Goal: Transaction & Acquisition: Purchase product/service

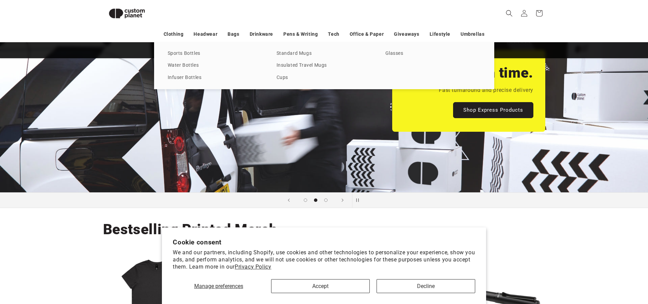
scroll to position [93, 0]
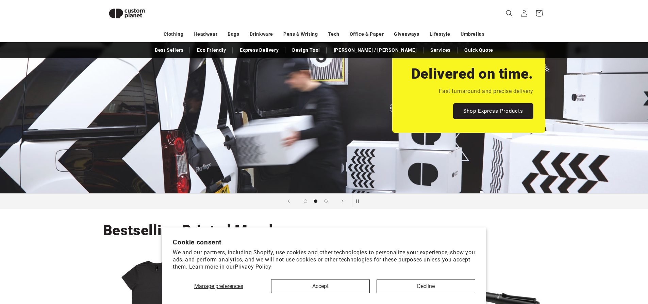
click at [389, 277] on div "Manage preferences Accept Decline" at bounding box center [324, 283] width 302 height 19
click at [398, 284] on button "Decline" at bounding box center [426, 286] width 99 height 14
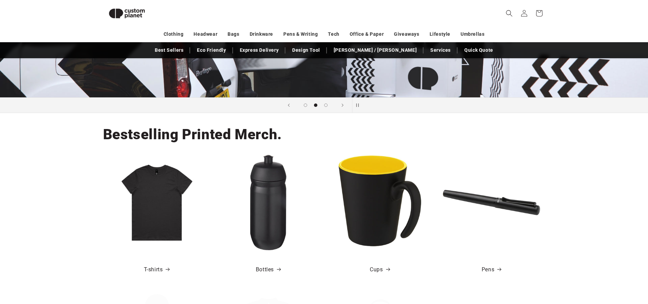
scroll to position [195, 0]
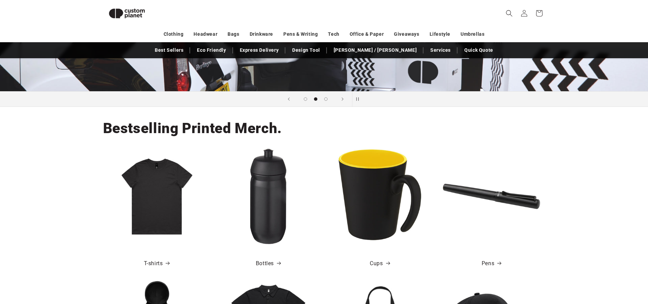
click at [401, 214] on img at bounding box center [379, 196] width 97 height 97
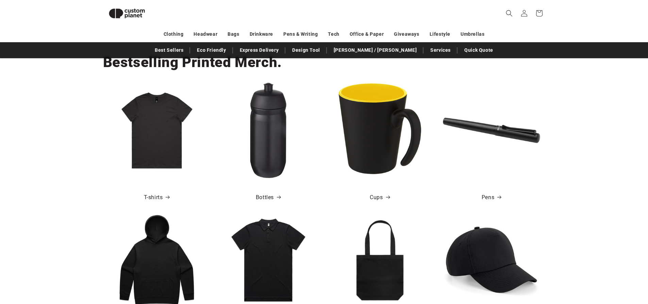
scroll to position [263, 0]
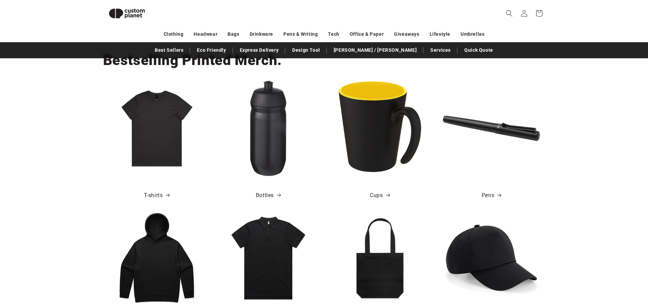
click at [385, 157] on img at bounding box center [379, 128] width 97 height 97
click at [378, 195] on link "Cups" at bounding box center [380, 195] width 20 height 10
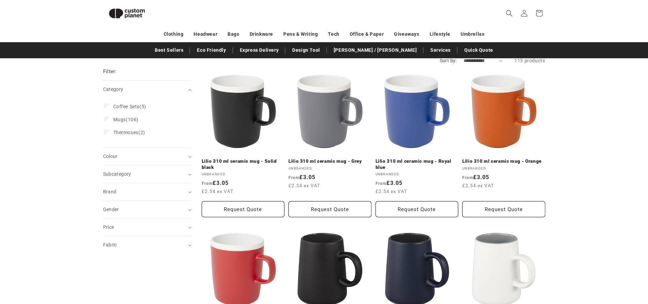
scroll to position [59, 0]
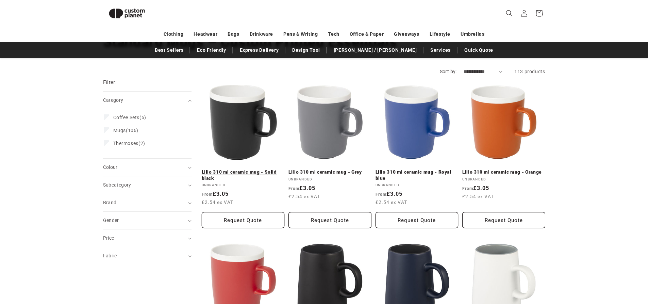
click at [239, 169] on link "Lilio 310 ml ceramic mug - Solid black" at bounding box center [243, 175] width 83 height 12
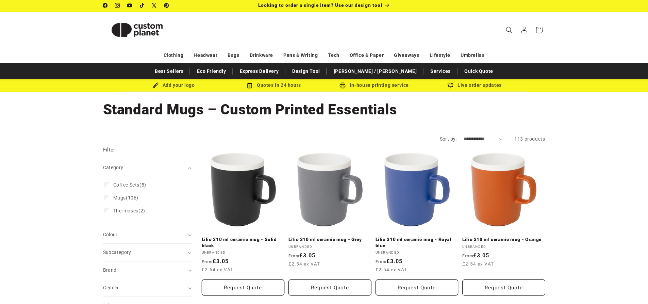
scroll to position [0, 0]
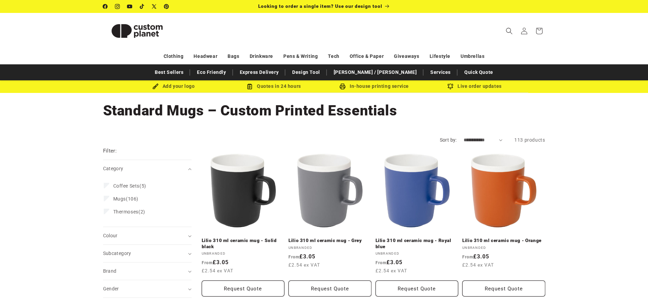
click at [481, 138] on select "**********" at bounding box center [483, 139] width 39 height 7
select select "**********"
click at [464, 136] on select "**********" at bounding box center [483, 139] width 39 height 7
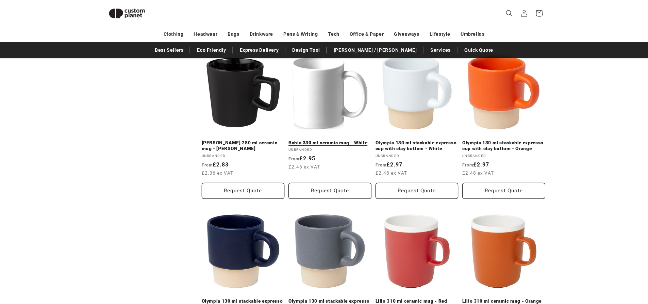
scroll to position [331, 0]
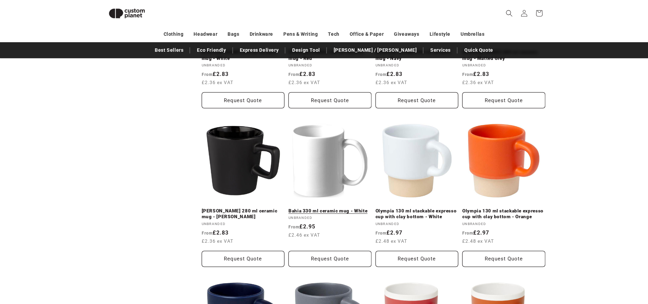
click at [319, 208] on link "Bahia 330 ml ceramic mug - White" at bounding box center [329, 211] width 83 height 6
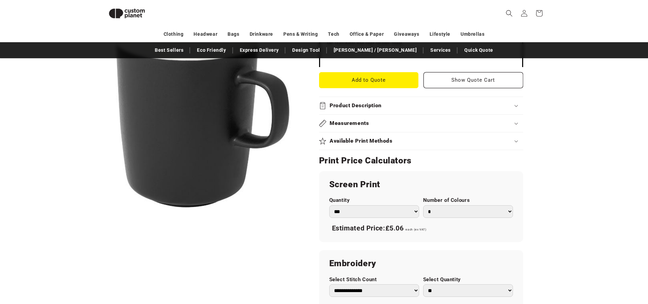
scroll to position [297, 0]
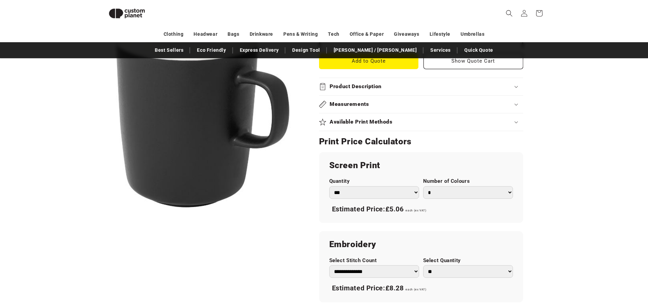
click at [451, 193] on select "* * * * * * *" at bounding box center [468, 192] width 90 height 13
select select "*"
click at [423, 186] on select "* * * * * * *" at bounding box center [468, 192] width 90 height 13
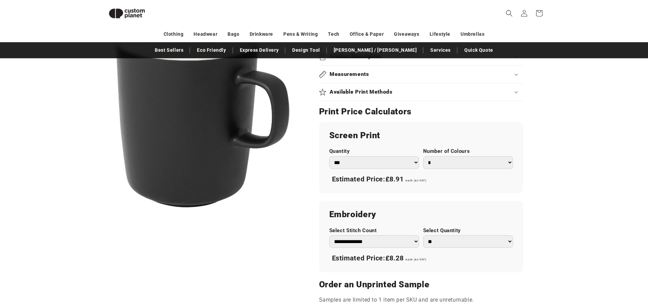
scroll to position [331, 0]
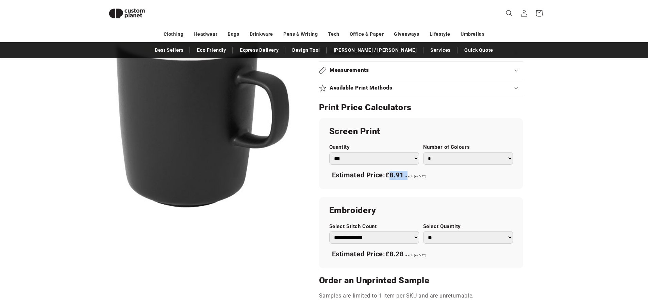
drag, startPoint x: 391, startPoint y: 175, endPoint x: 410, endPoint y: 176, distance: 18.4
click at [410, 176] on div "Estimated Price: £8.91 each (ex VAT)" at bounding box center [421, 175] width 184 height 14
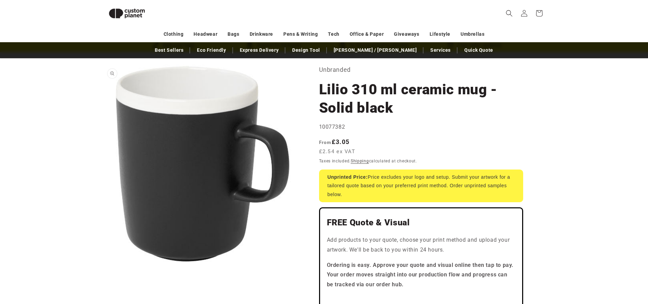
scroll to position [0, 0]
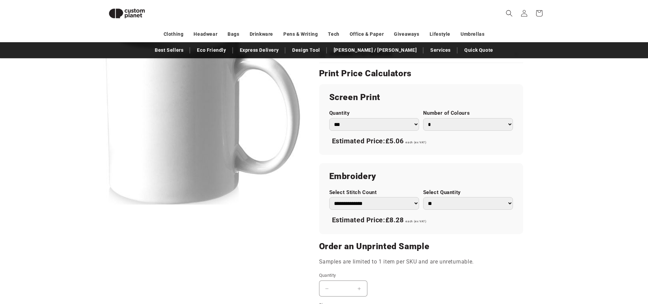
scroll to position [297, 0]
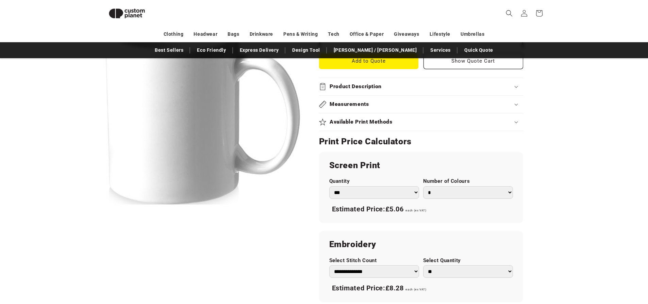
click at [360, 195] on select "*** *** *** **** **** **** ***** *****" at bounding box center [374, 192] width 90 height 13
click at [329, 186] on select "*** *** *** **** **** **** ***** *****" at bounding box center [374, 192] width 90 height 13
click at [437, 193] on select "* * * * * * *" at bounding box center [468, 192] width 90 height 13
select select "*"
click at [423, 186] on select "* * * * * * *" at bounding box center [468, 192] width 90 height 13
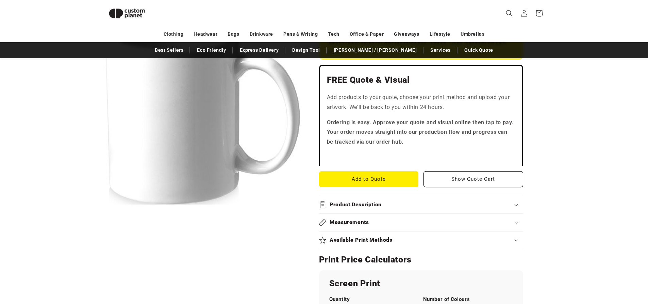
scroll to position [195, 0]
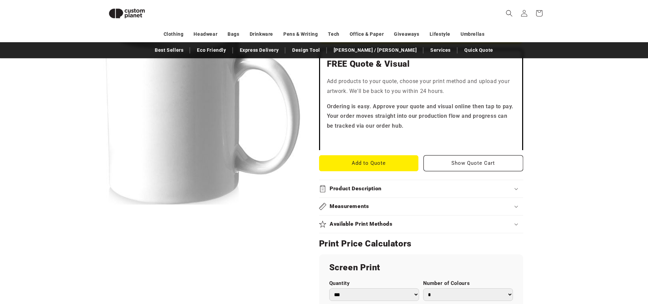
click at [399, 194] on summary "Product Description" at bounding box center [421, 188] width 204 height 17
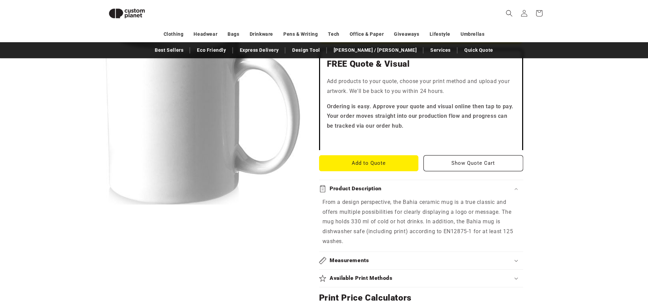
click at [399, 194] on summary "Product Description" at bounding box center [421, 188] width 204 height 17
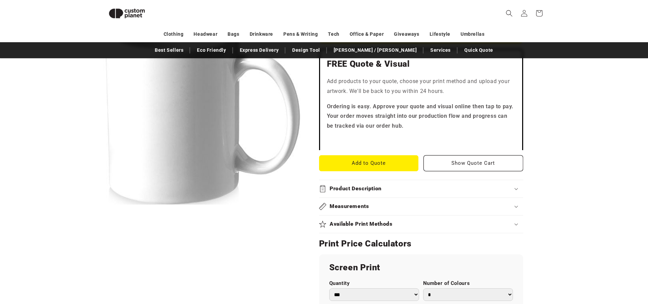
click at [401, 227] on div "Available Print Methods" at bounding box center [421, 223] width 204 height 7
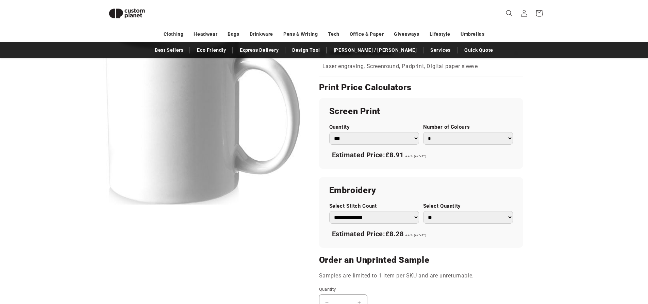
scroll to position [331, 0]
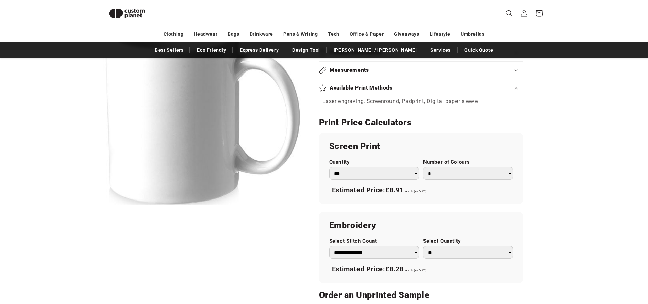
click at [400, 202] on div "Screen Print Quantity *** *** *** **** **** **** ***** ***** Number of Colours …" at bounding box center [421, 168] width 204 height 71
click at [407, 146] on h2 "Screen Print" at bounding box center [421, 146] width 184 height 11
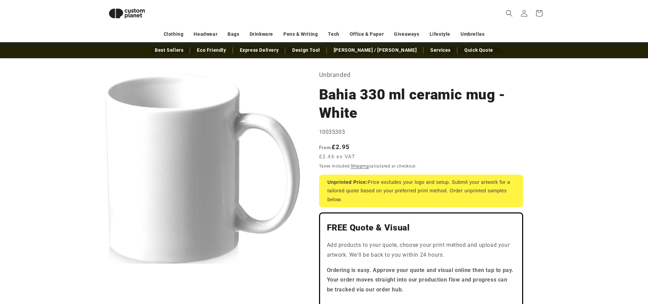
scroll to position [25, 0]
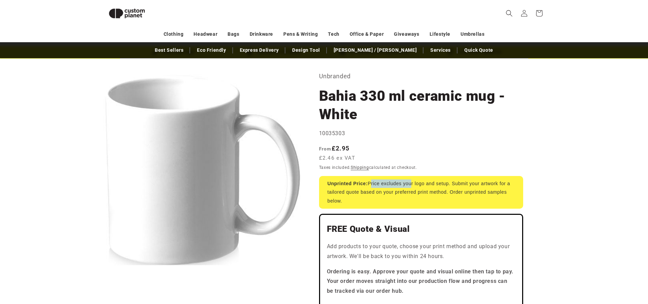
drag, startPoint x: 371, startPoint y: 184, endPoint x: 411, endPoint y: 187, distance: 40.3
click at [411, 187] on div "Unprinted Price: Price excludes your logo and setup. Submit your artwork for a …" at bounding box center [421, 192] width 204 height 33
